Goal: Navigation & Orientation: Find specific page/section

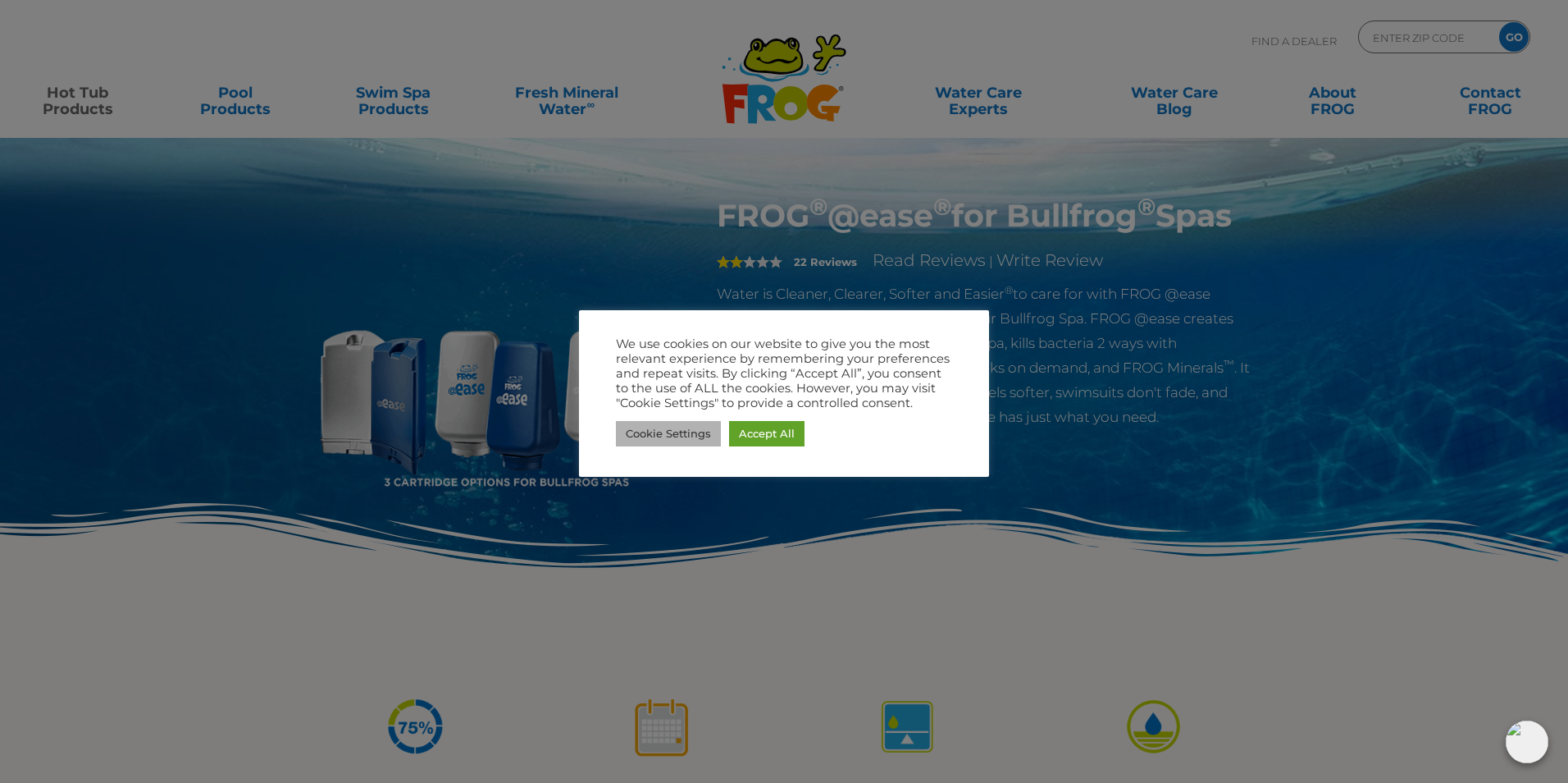
click at [684, 434] on link "Cookie Settings" at bounding box center [669, 434] width 105 height 25
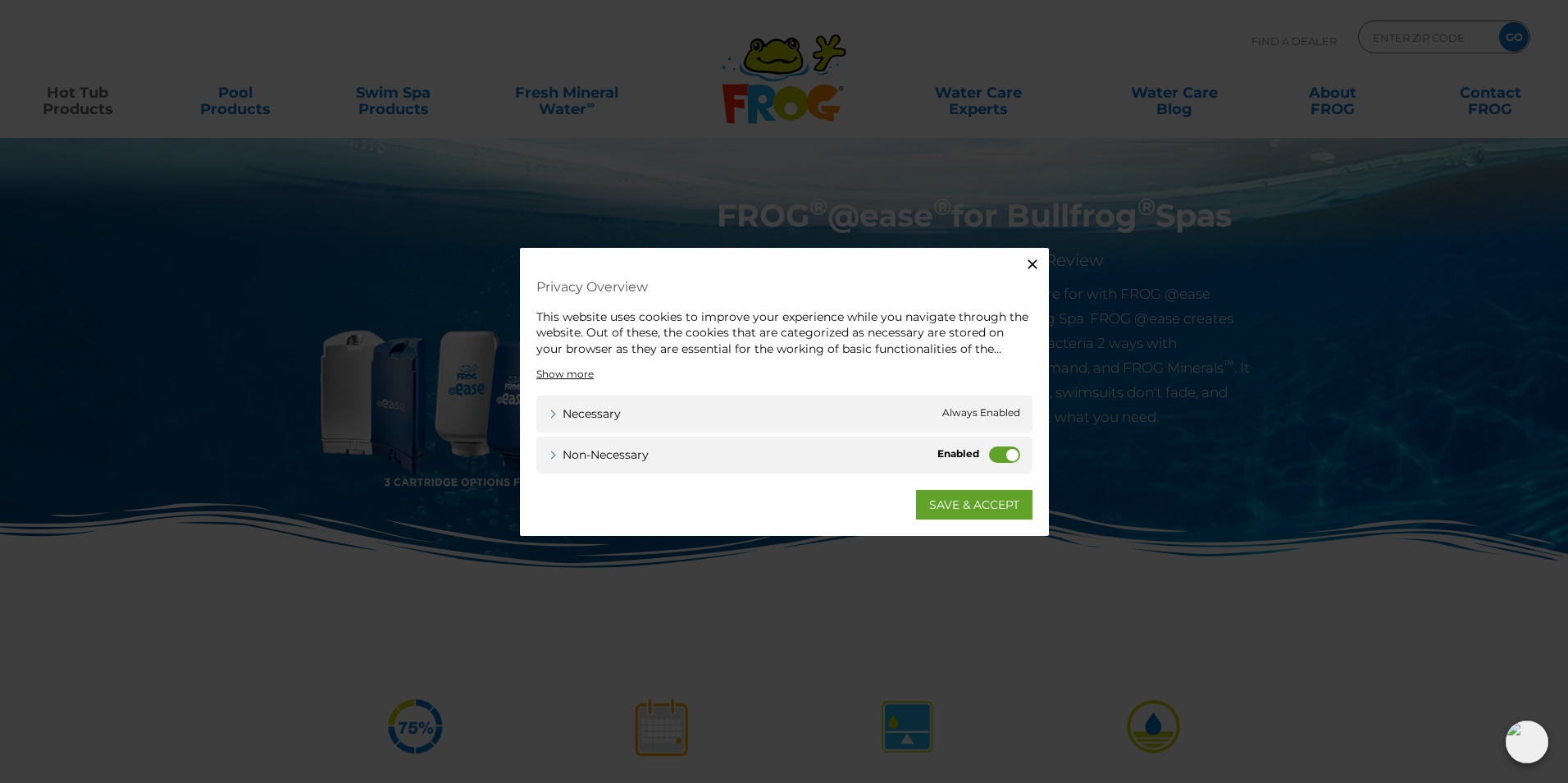
click at [1000, 454] on label "Non-necessary" at bounding box center [1004, 454] width 31 height 16
click at [0, 0] on input "Non-necessary" at bounding box center [0, 0] width 0 height 0
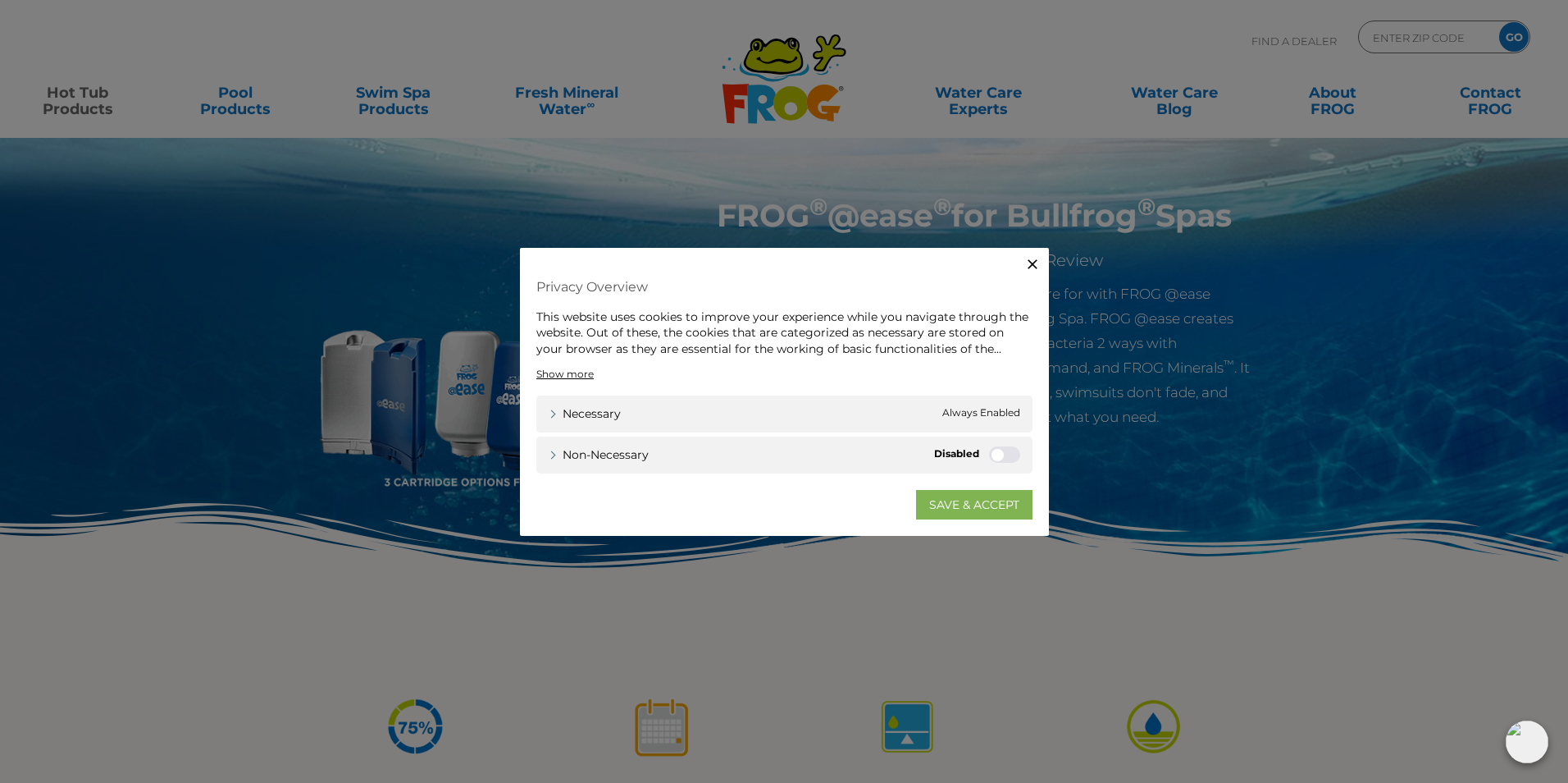
click at [979, 503] on link "SAVE & ACCEPT" at bounding box center [974, 504] width 117 height 30
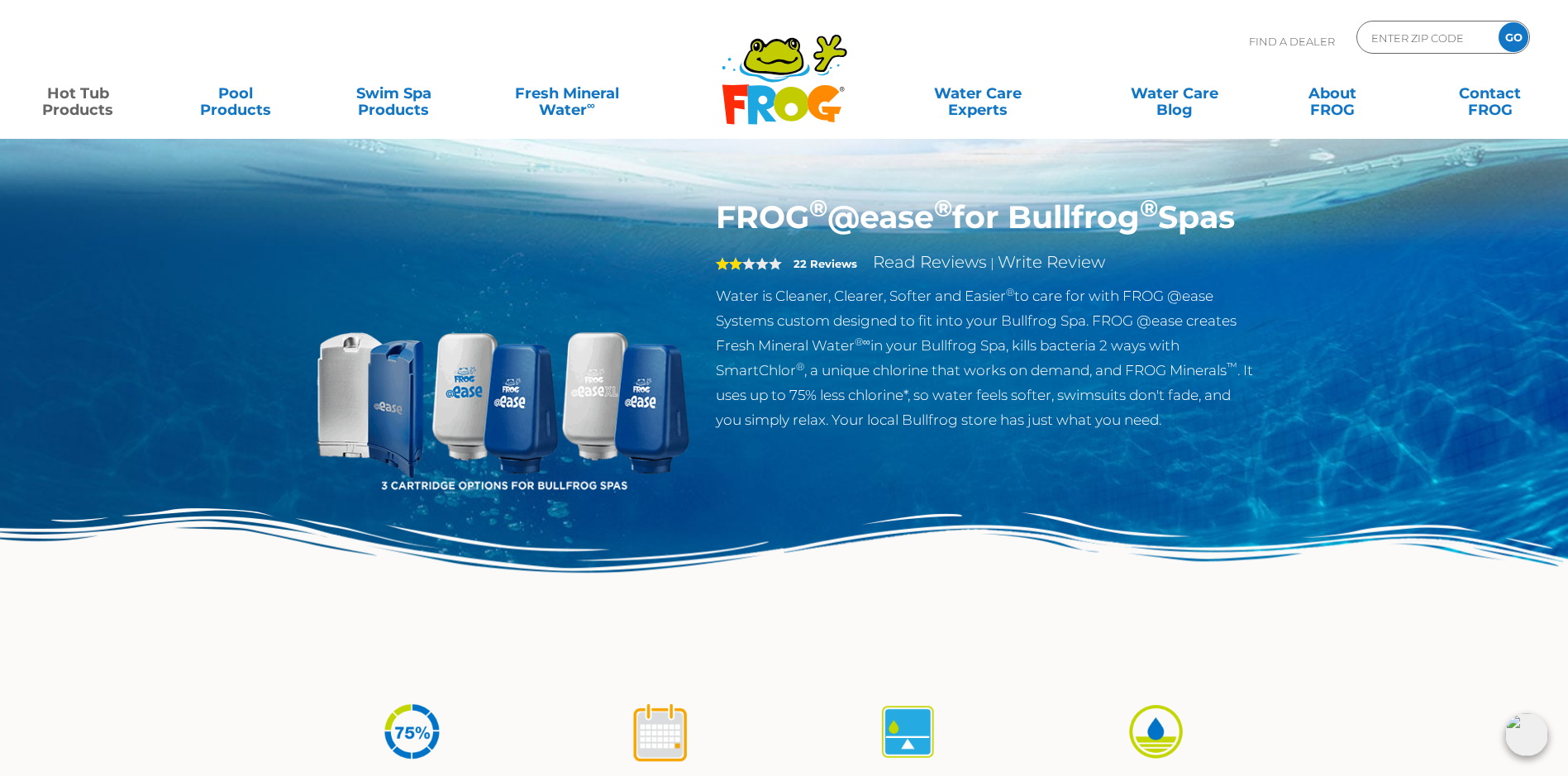
click at [387, 393] on img at bounding box center [502, 388] width 378 height 378
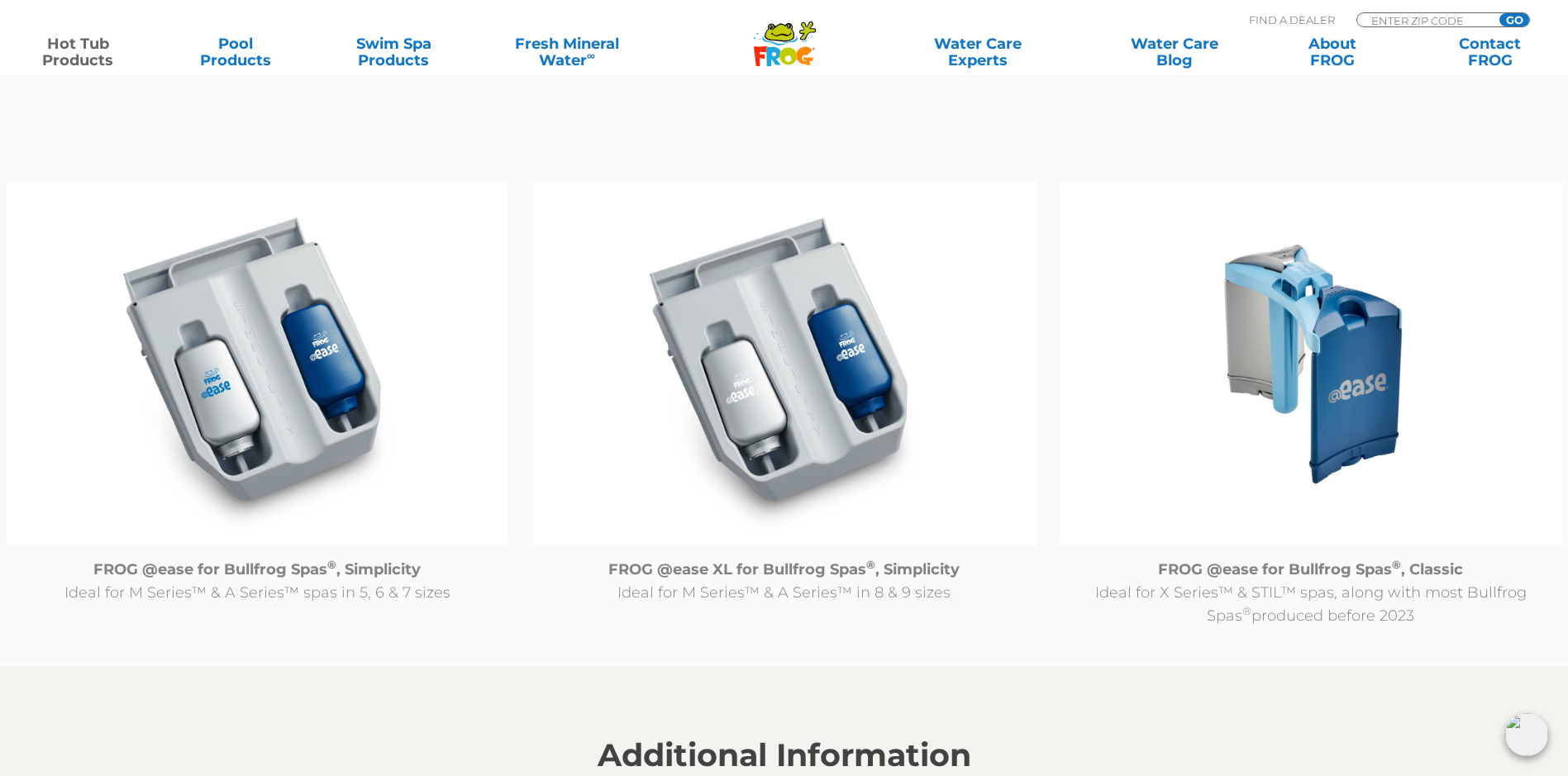
scroll to position [1653, 0]
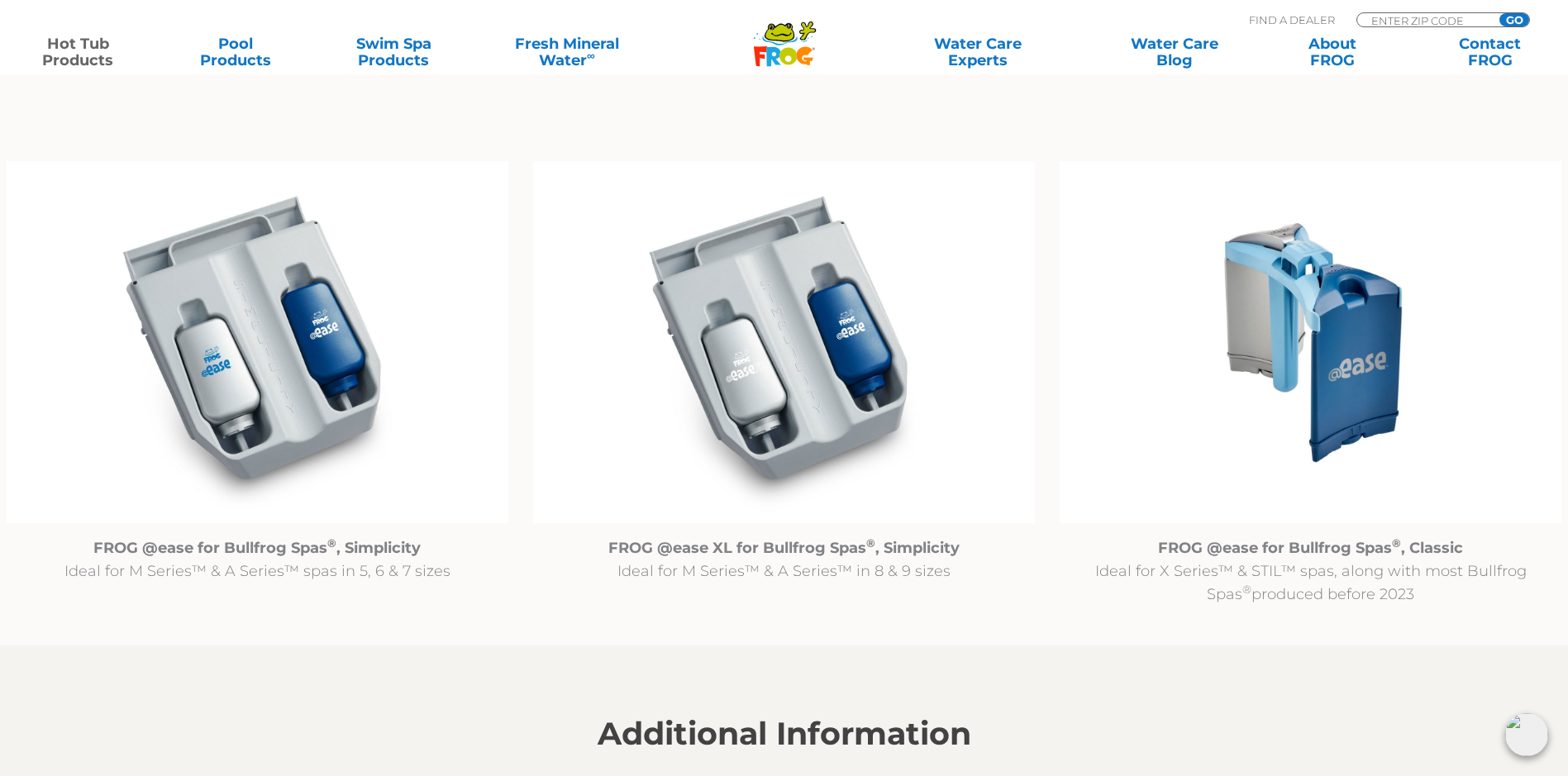
click at [1336, 367] on img at bounding box center [1310, 342] width 501 height 362
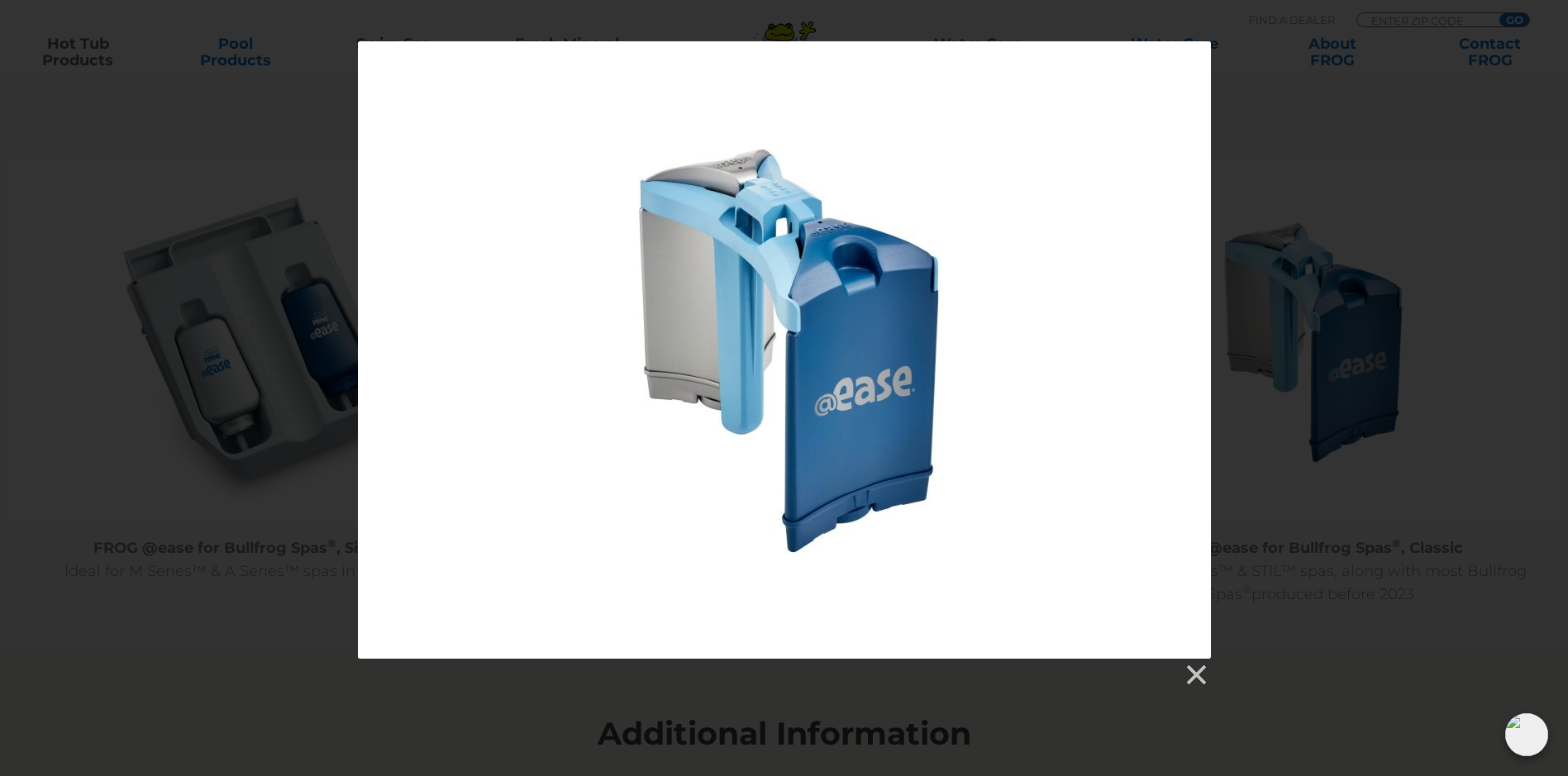
click at [853, 351] on div at bounding box center [785, 349] width 853 height 617
click at [906, 329] on div at bounding box center [785, 349] width 853 height 617
click at [1486, 176] on div at bounding box center [784, 364] width 1568 height 647
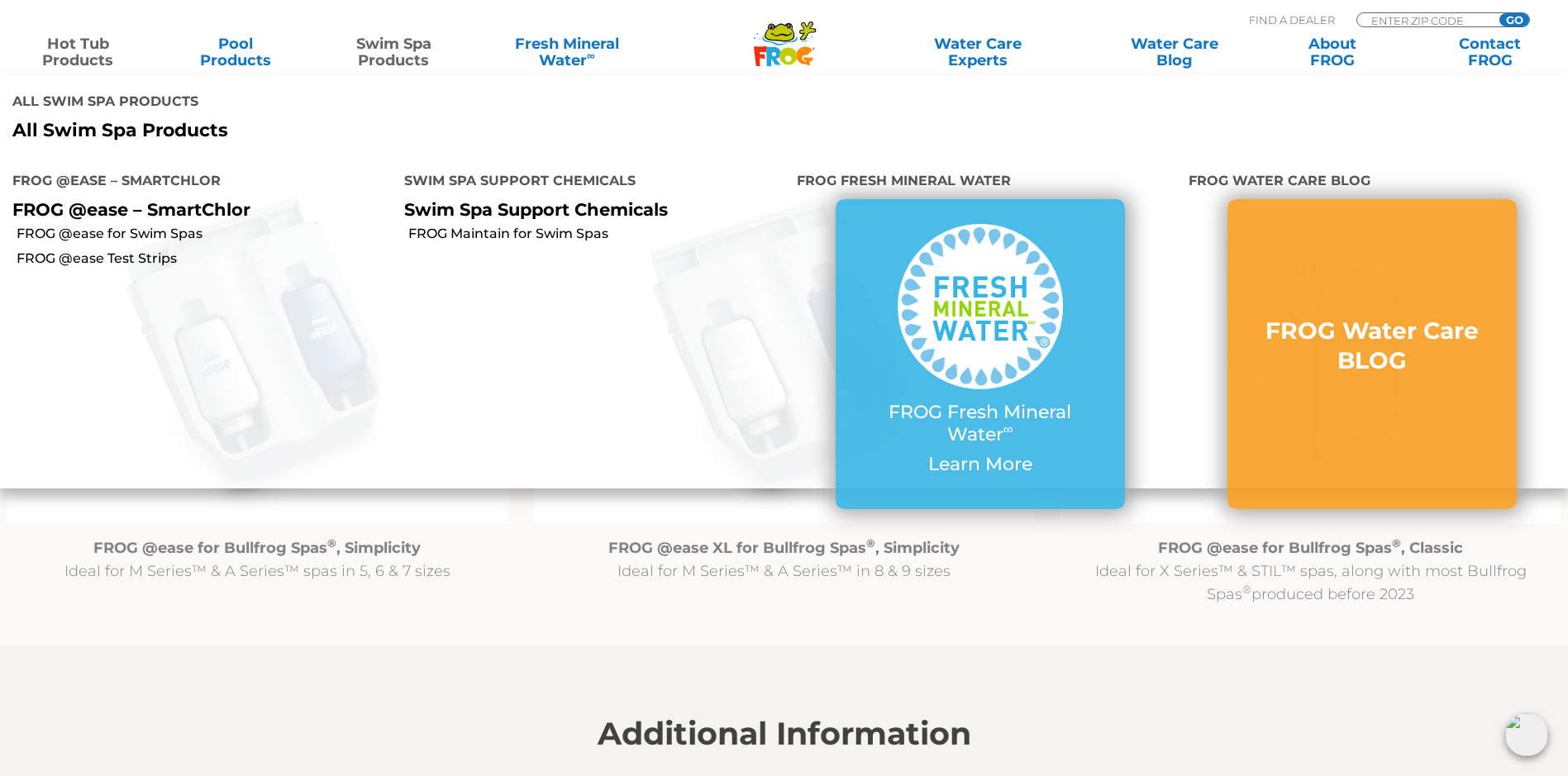
click at [405, 57] on link "Swim Spa Products" at bounding box center [393, 52] width 123 height 33
